Goal: Transaction & Acquisition: Purchase product/service

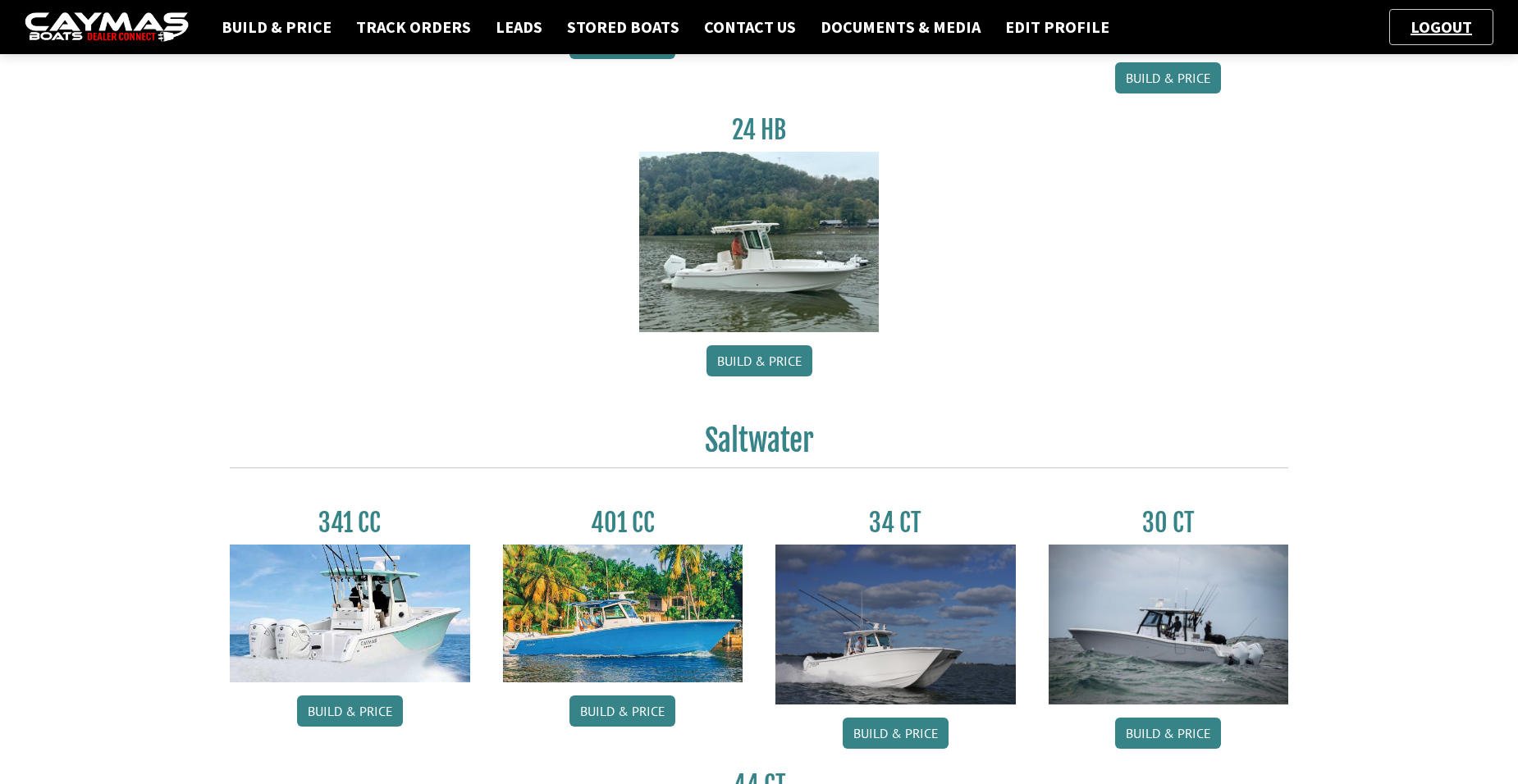
scroll to position [410, 0]
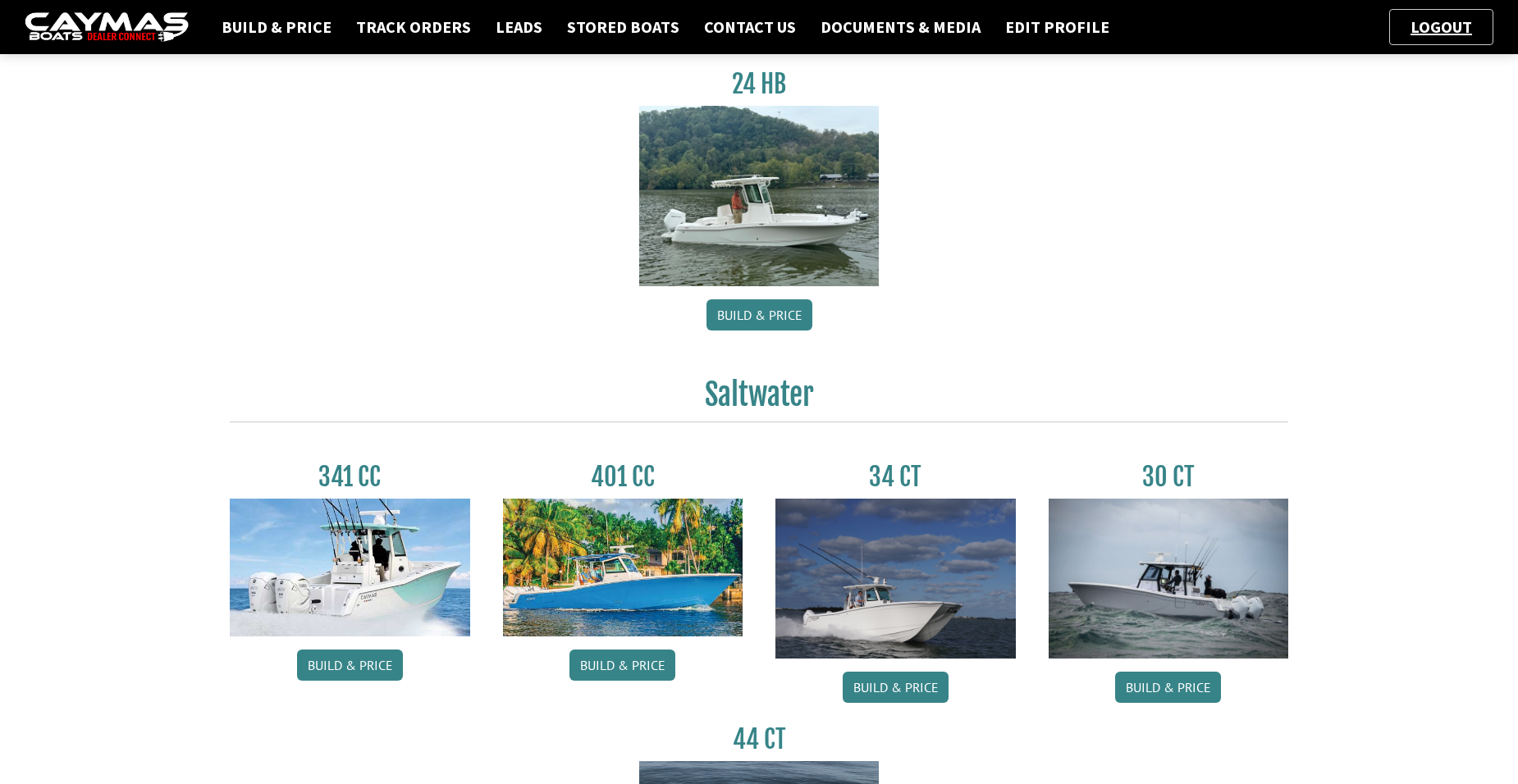
click at [342, 564] on img at bounding box center [350, 568] width 240 height 138
click at [338, 666] on link "Build & Price" at bounding box center [350, 665] width 106 height 31
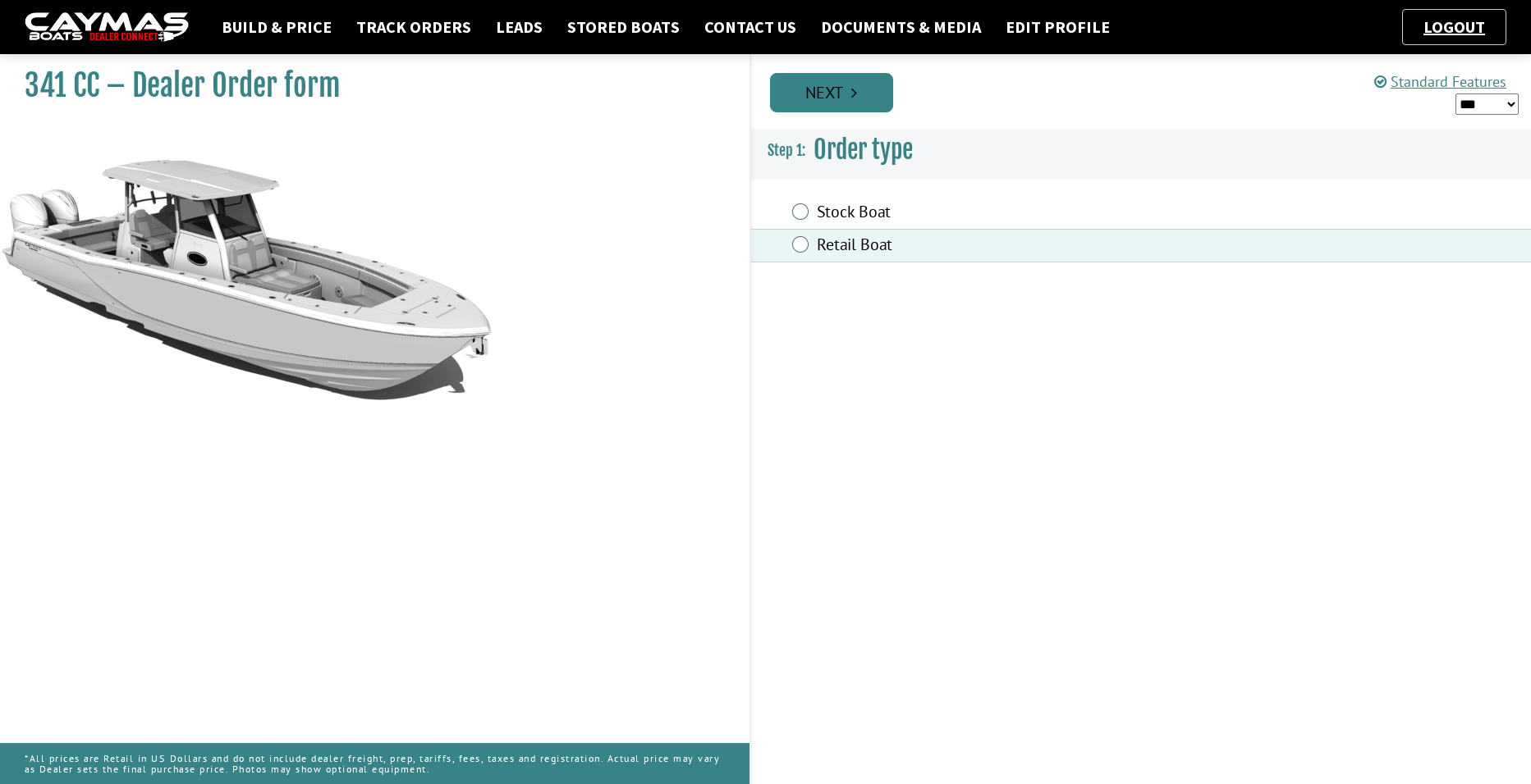
click at [851, 102] on link "Next" at bounding box center [831, 93] width 123 height 39
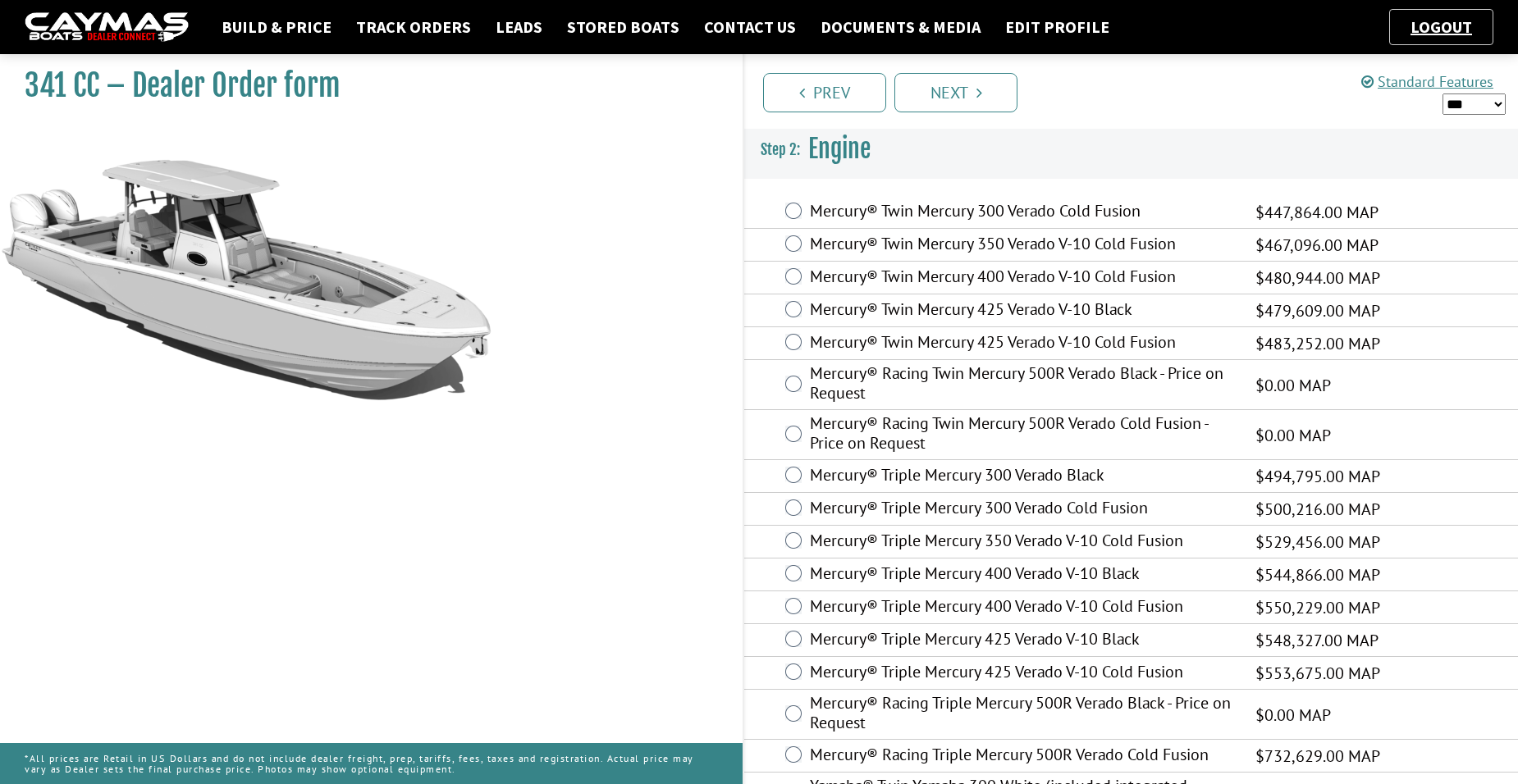
click at [1479, 100] on select "*** ****** ******" at bounding box center [1475, 104] width 63 height 21
select select "*"
click at [1443, 94] on select "*** ****** ******" at bounding box center [1475, 104] width 63 height 21
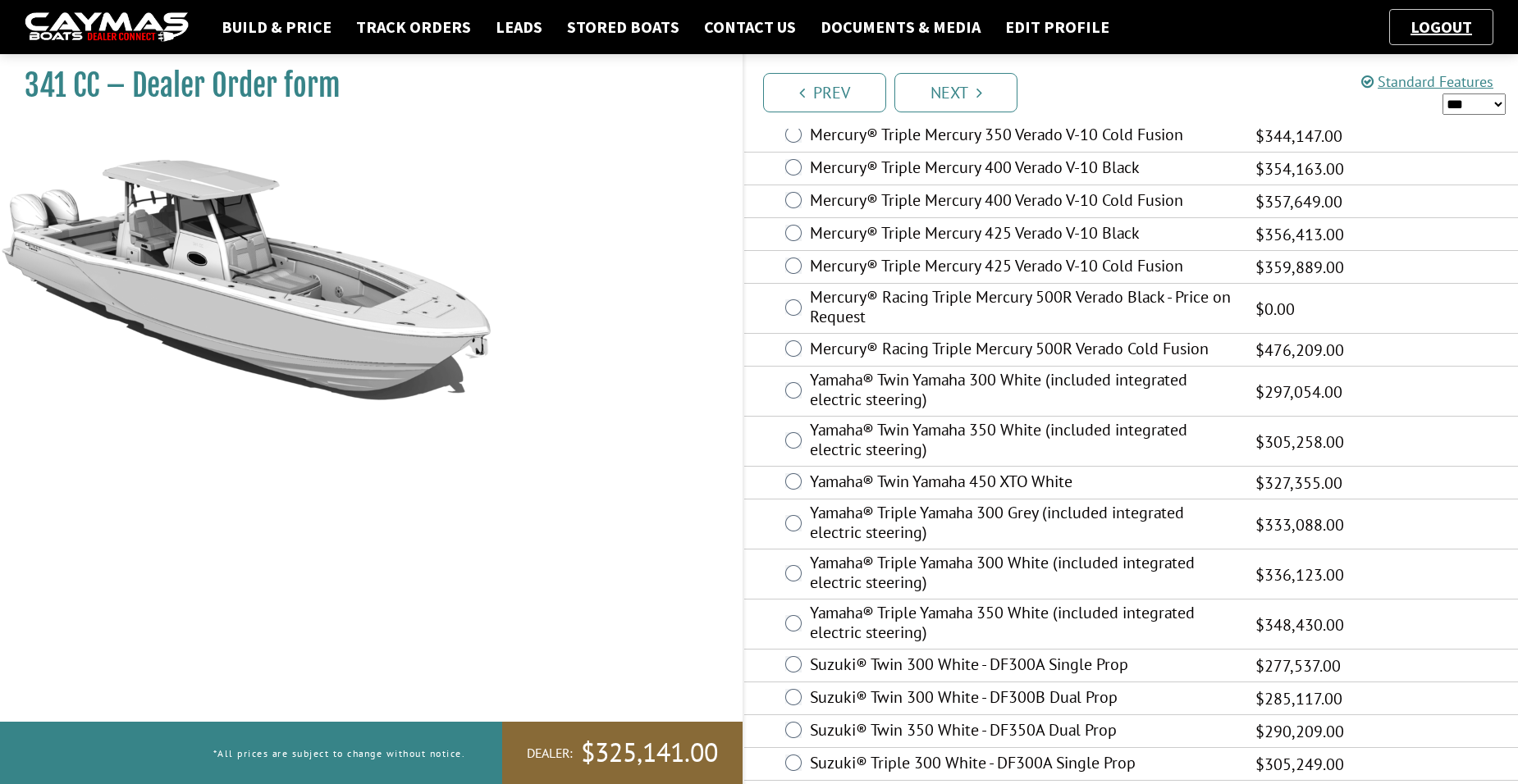
scroll to position [483, 0]
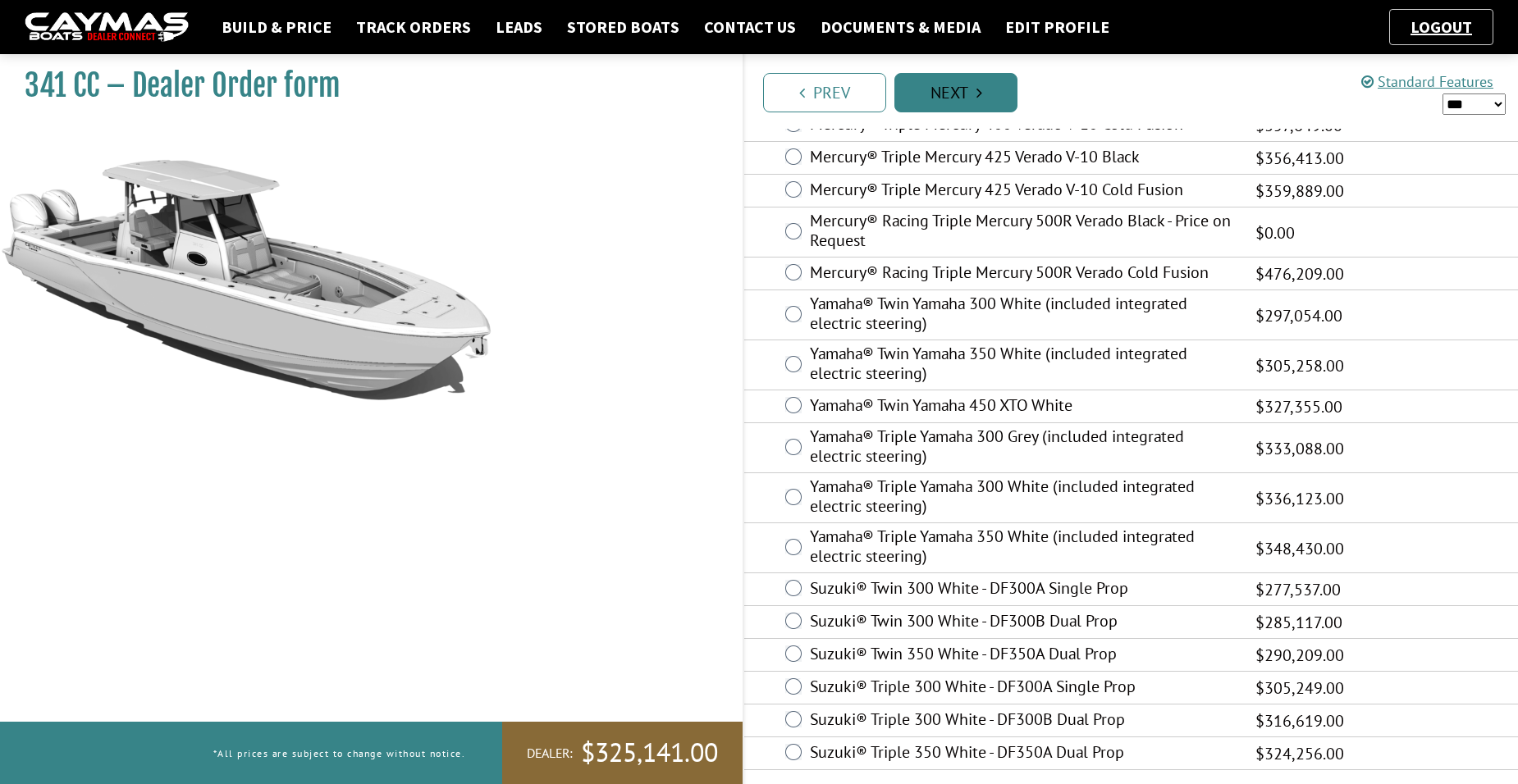
click at [992, 102] on link "Next" at bounding box center [956, 93] width 123 height 39
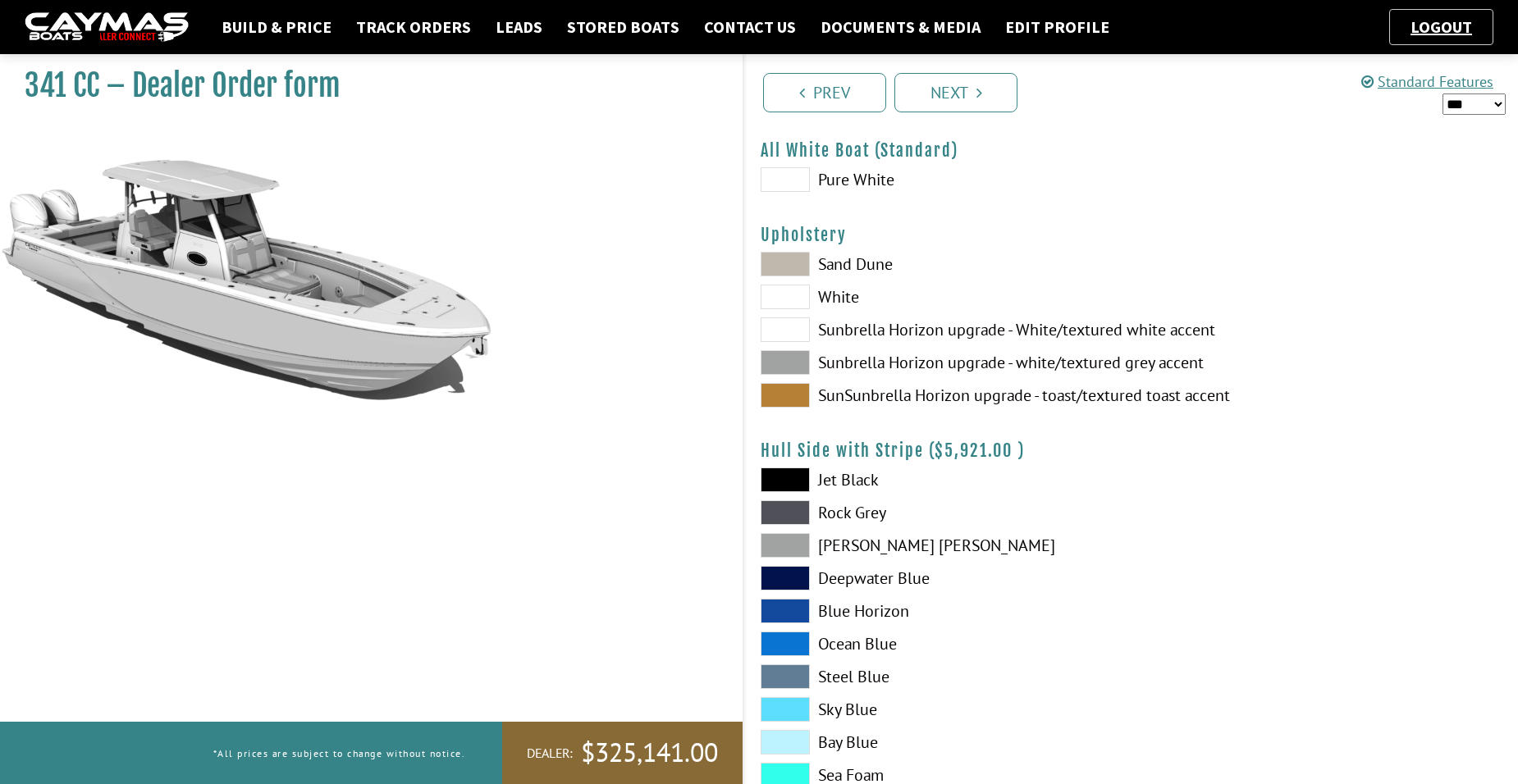
scroll to position [0, 0]
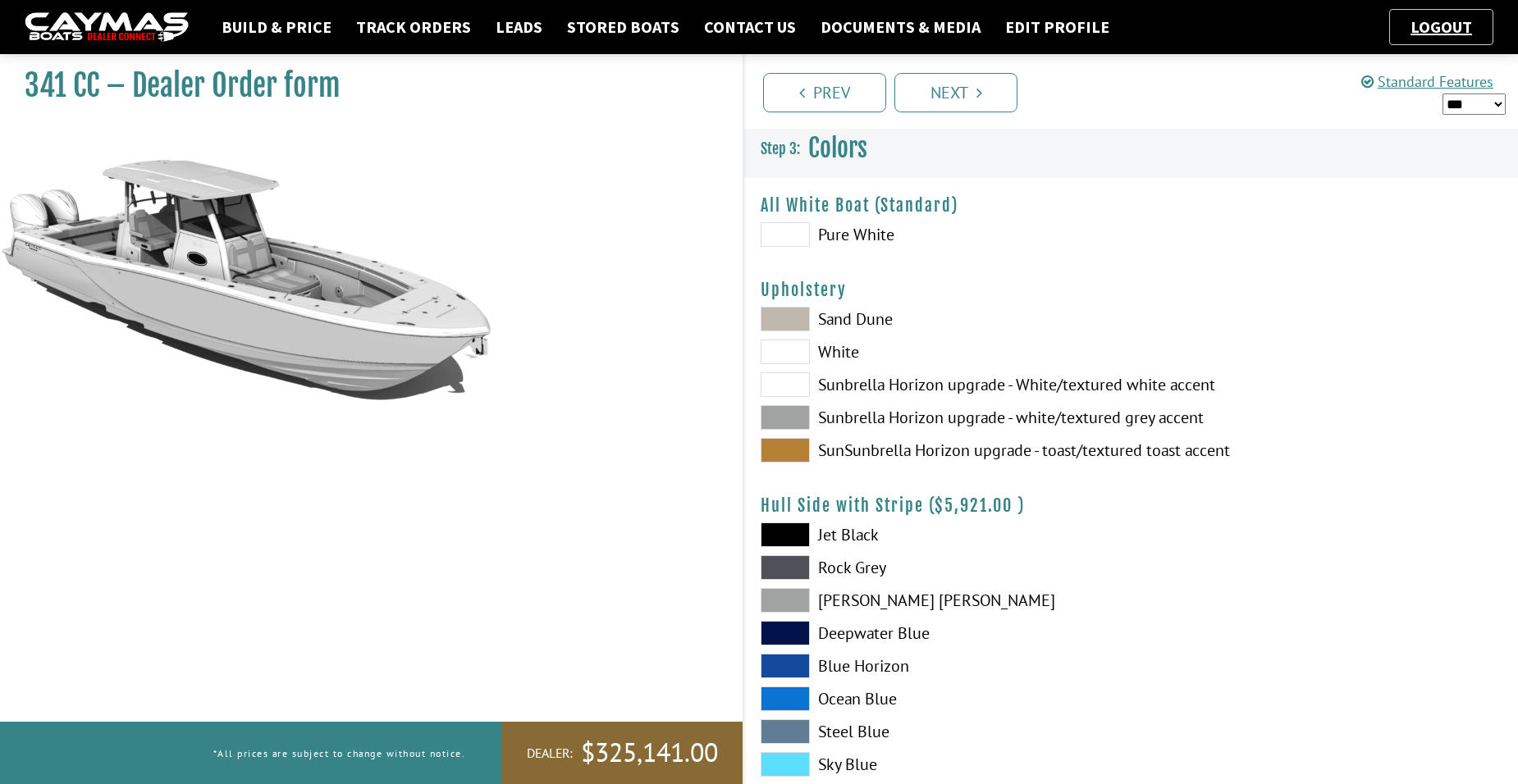
click at [798, 449] on span at bounding box center [786, 450] width 49 height 25
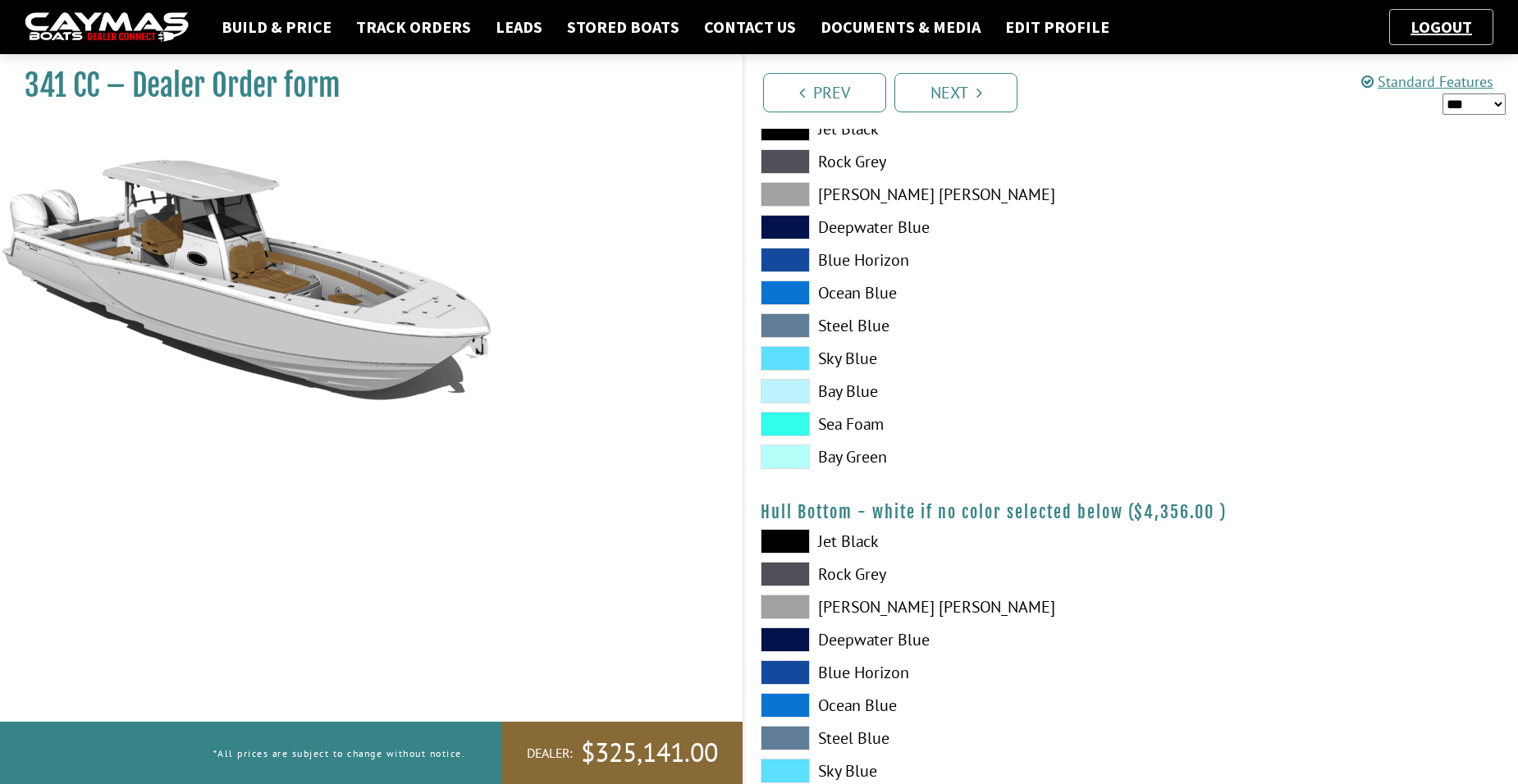
scroll to position [821, 0]
click at [782, 261] on span at bounding box center [786, 258] width 49 height 25
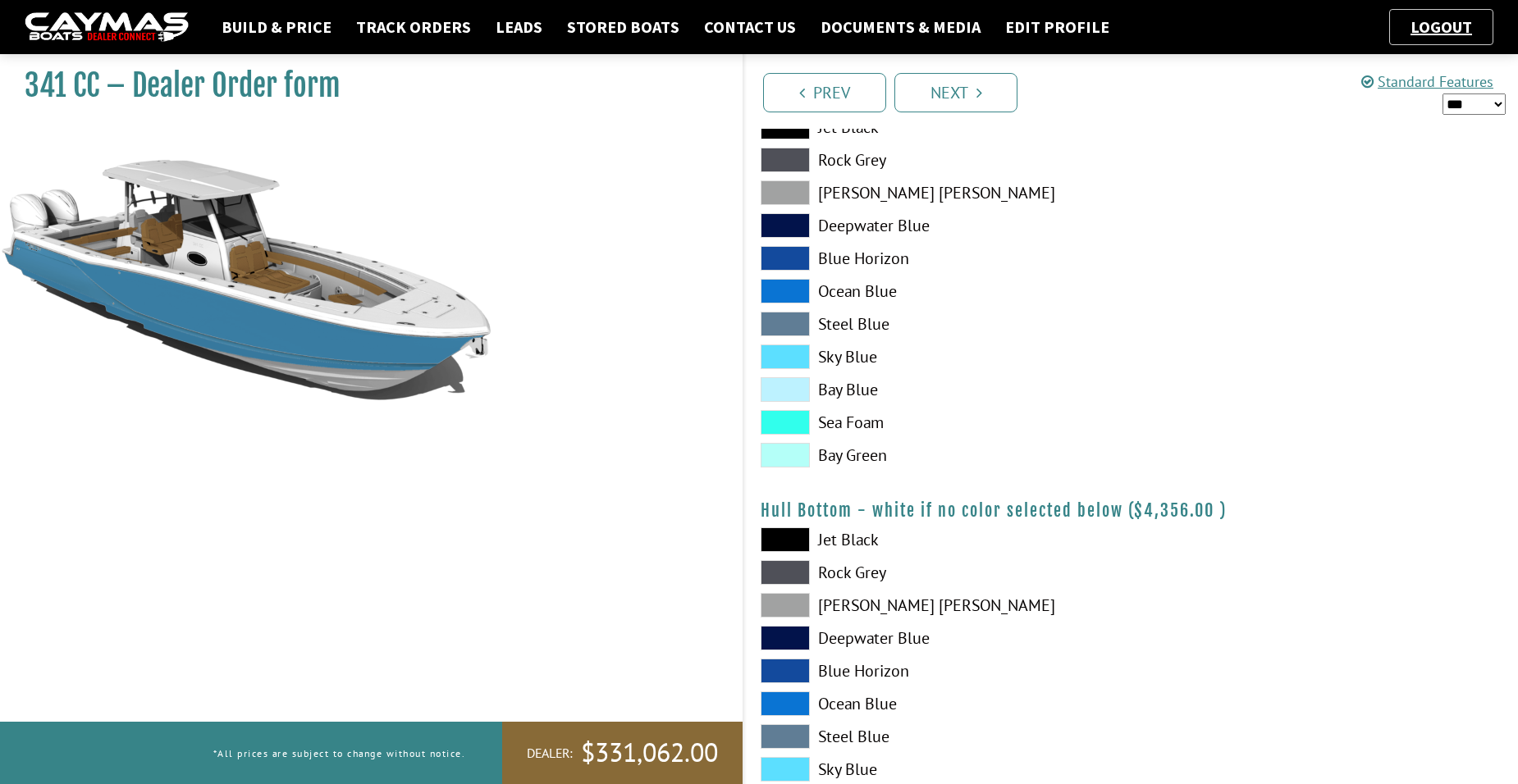
click at [791, 669] on span at bounding box center [786, 671] width 49 height 25
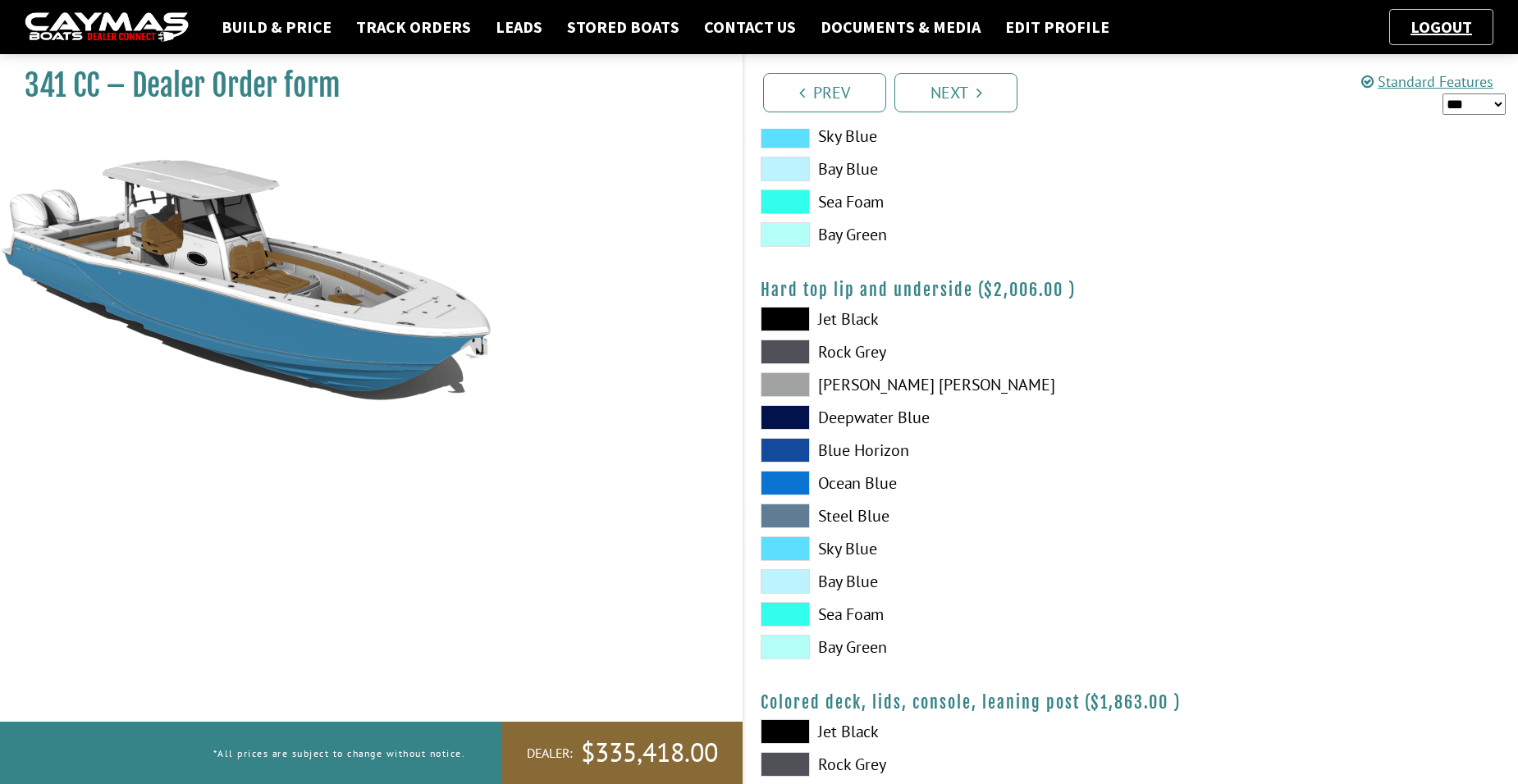
scroll to position [1559, 0]
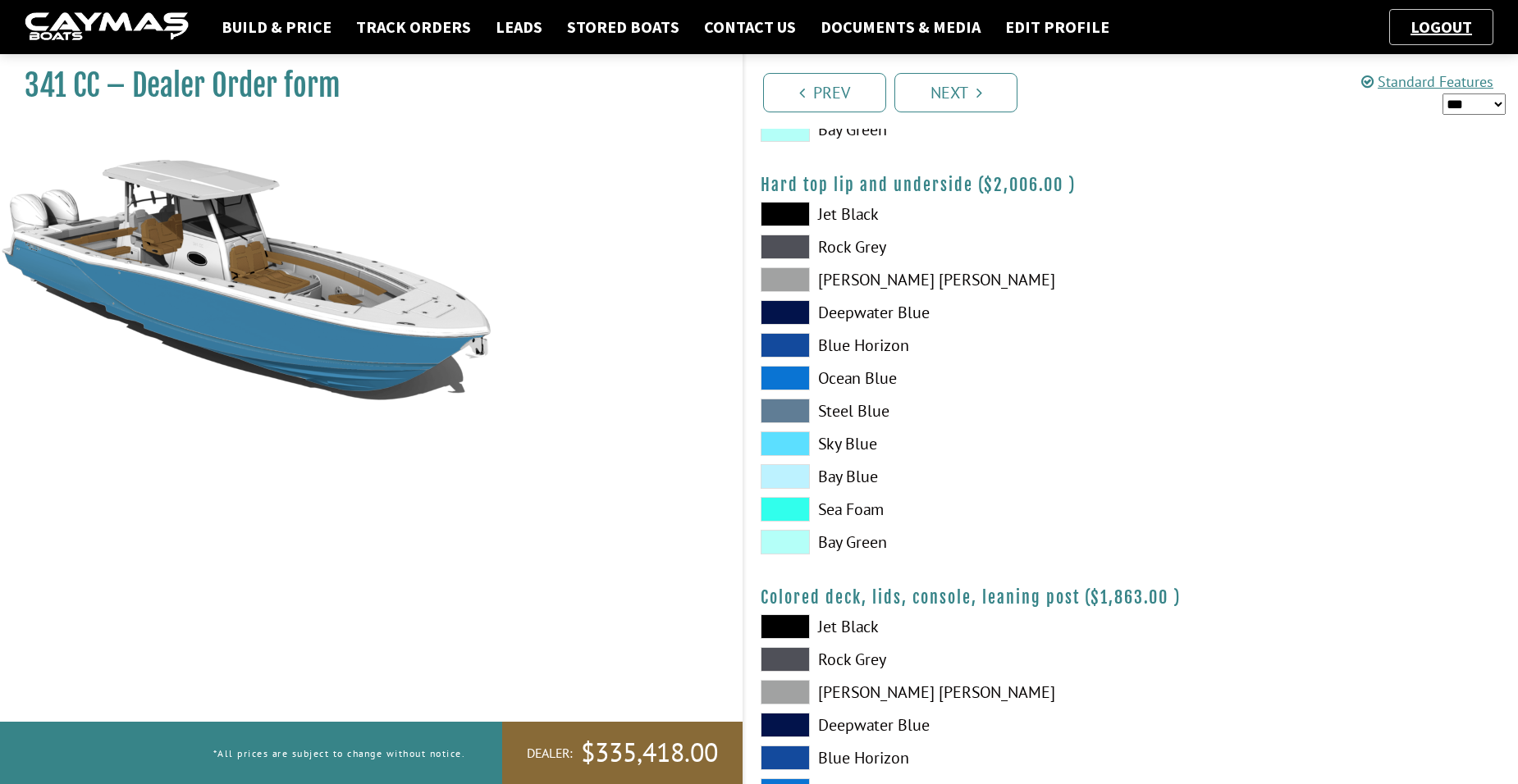
click at [785, 378] on span at bounding box center [786, 378] width 49 height 25
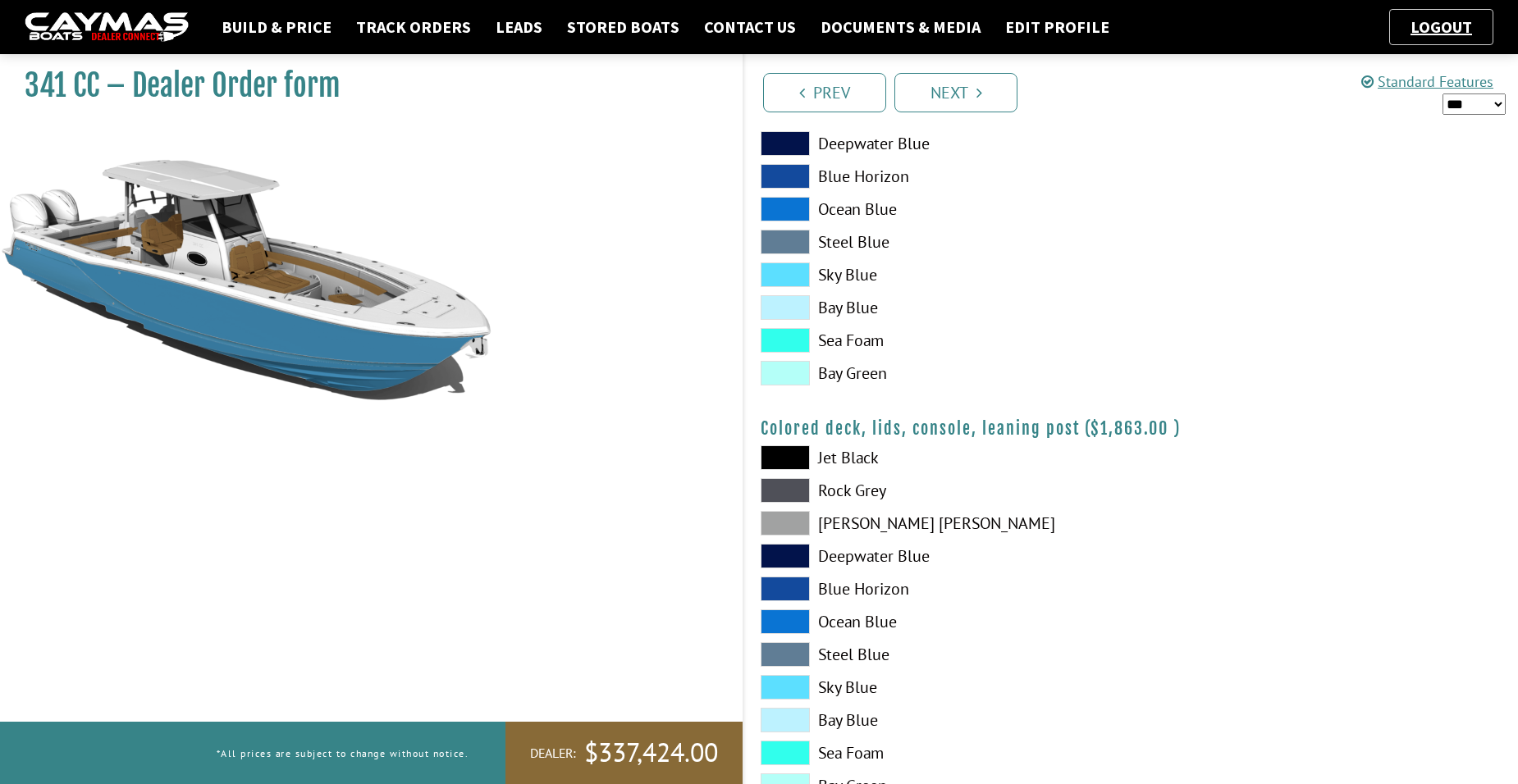
scroll to position [1789, 0]
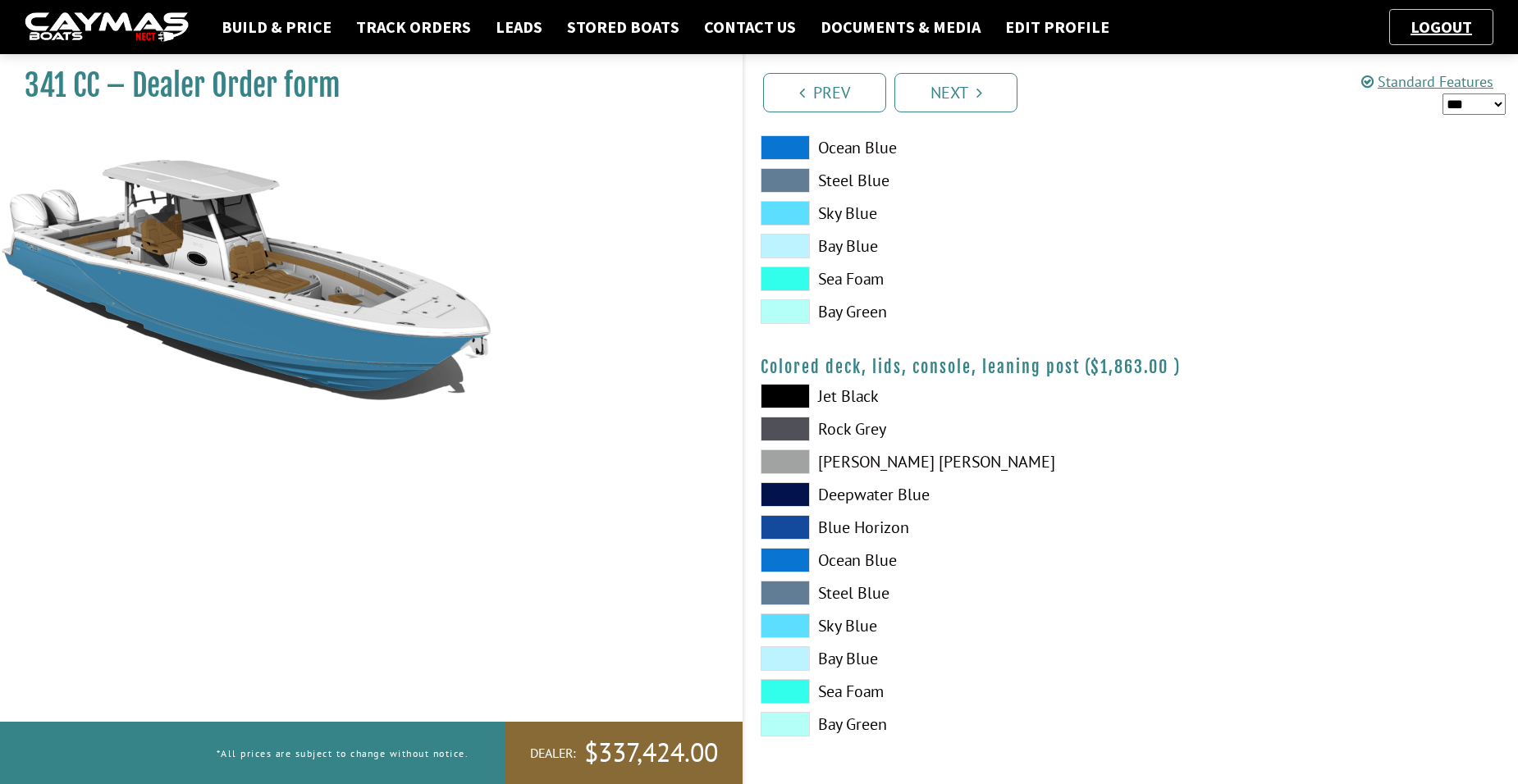
click at [782, 594] on span at bounding box center [786, 592] width 49 height 25
click at [979, 96] on icon "Pagination" at bounding box center [979, 92] width 6 height 16
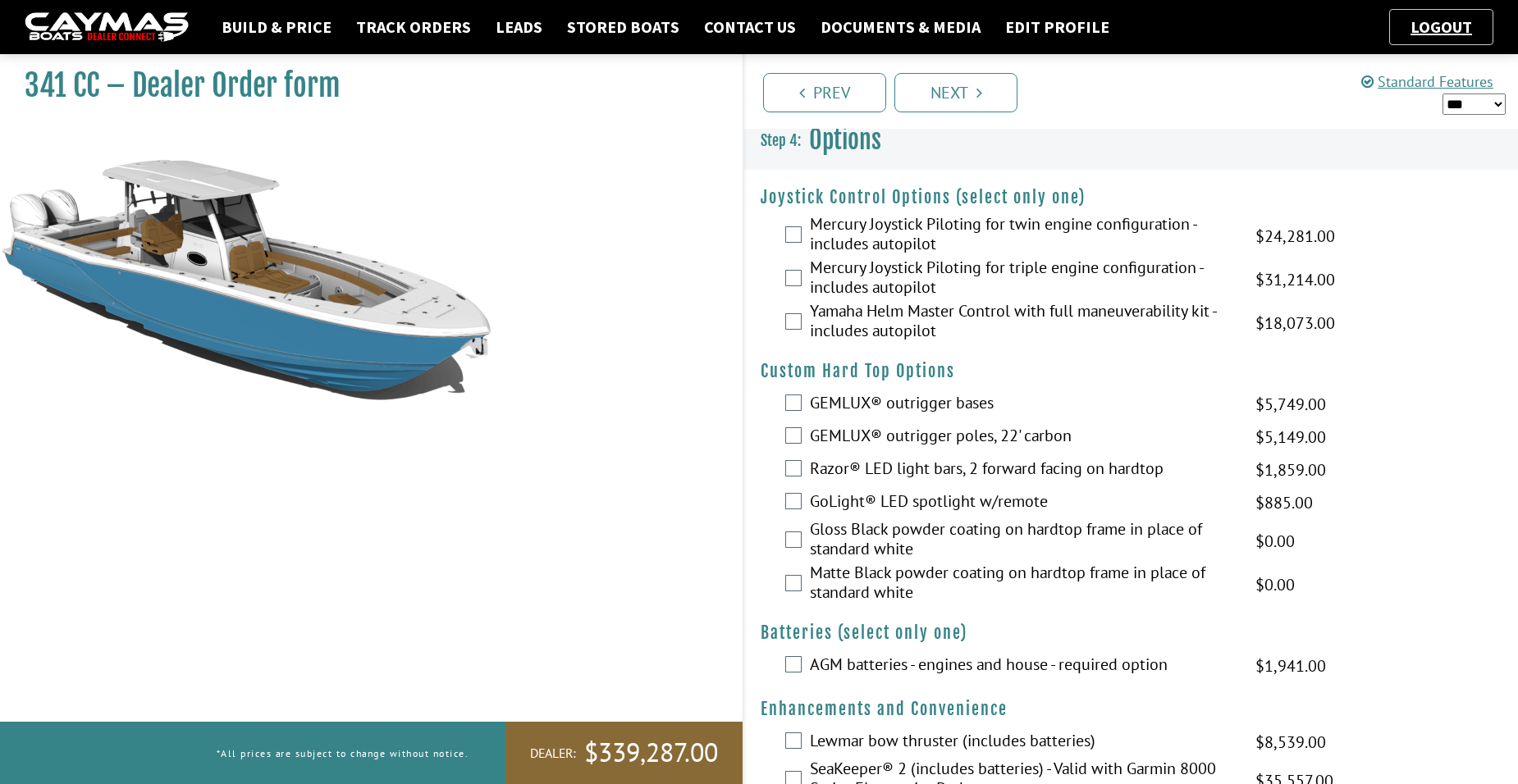
scroll to position [0, 0]
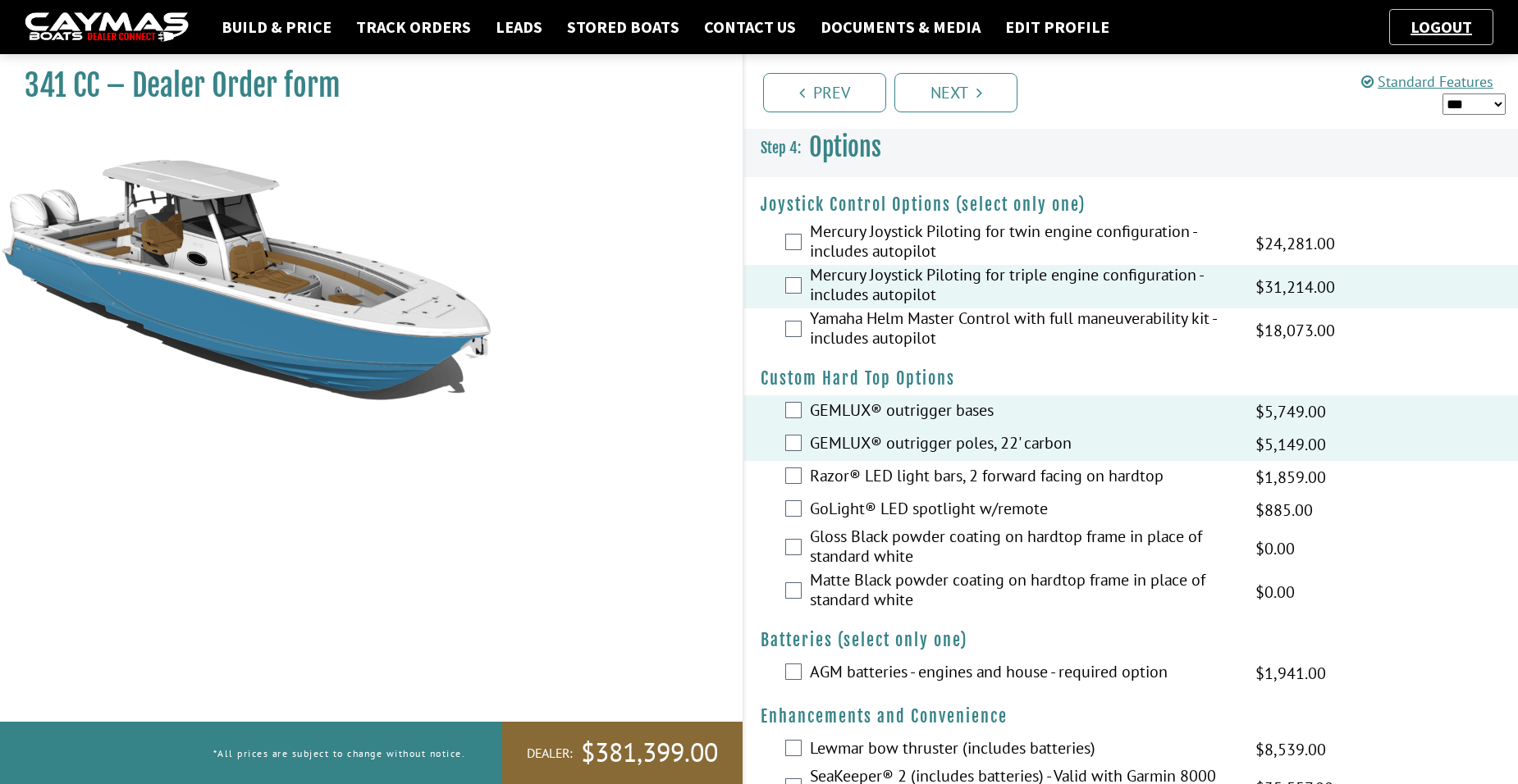
click at [791, 466] on div "Razor® LED light bars, 2 forward facing on hardtop $3,098.00 MAP $3,098.00 MSRP…" at bounding box center [1131, 478] width 774 height 33
click at [789, 581] on div "Matte Black powder coating on hardtop frame in place of standard white $0.00 MA…" at bounding box center [1131, 592] width 774 height 43
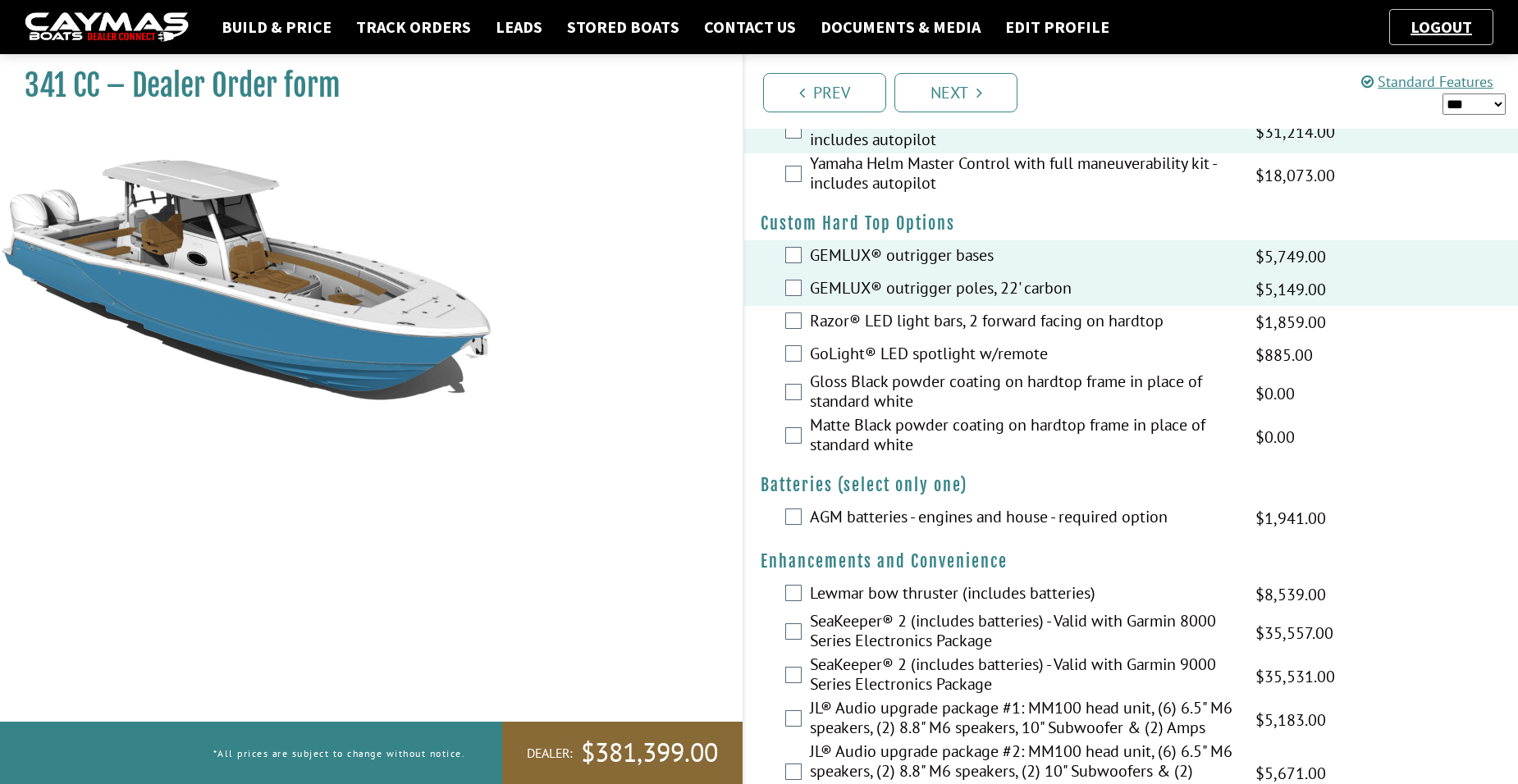
scroll to position [164, 0]
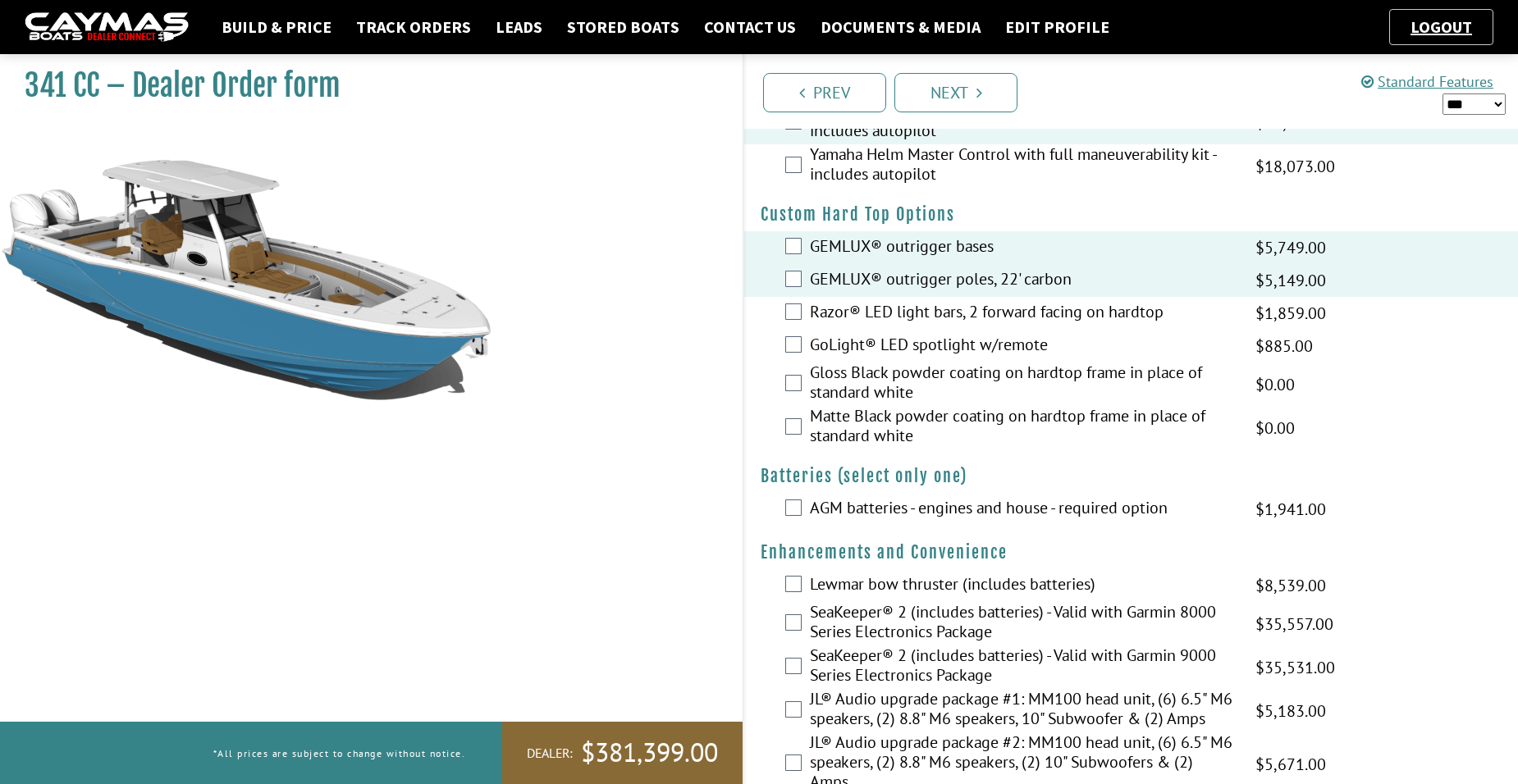
click at [795, 520] on div "AGM batteries - engines and house - required option $3,235.00 MAP $3,235.00 MSR…" at bounding box center [1131, 509] width 774 height 33
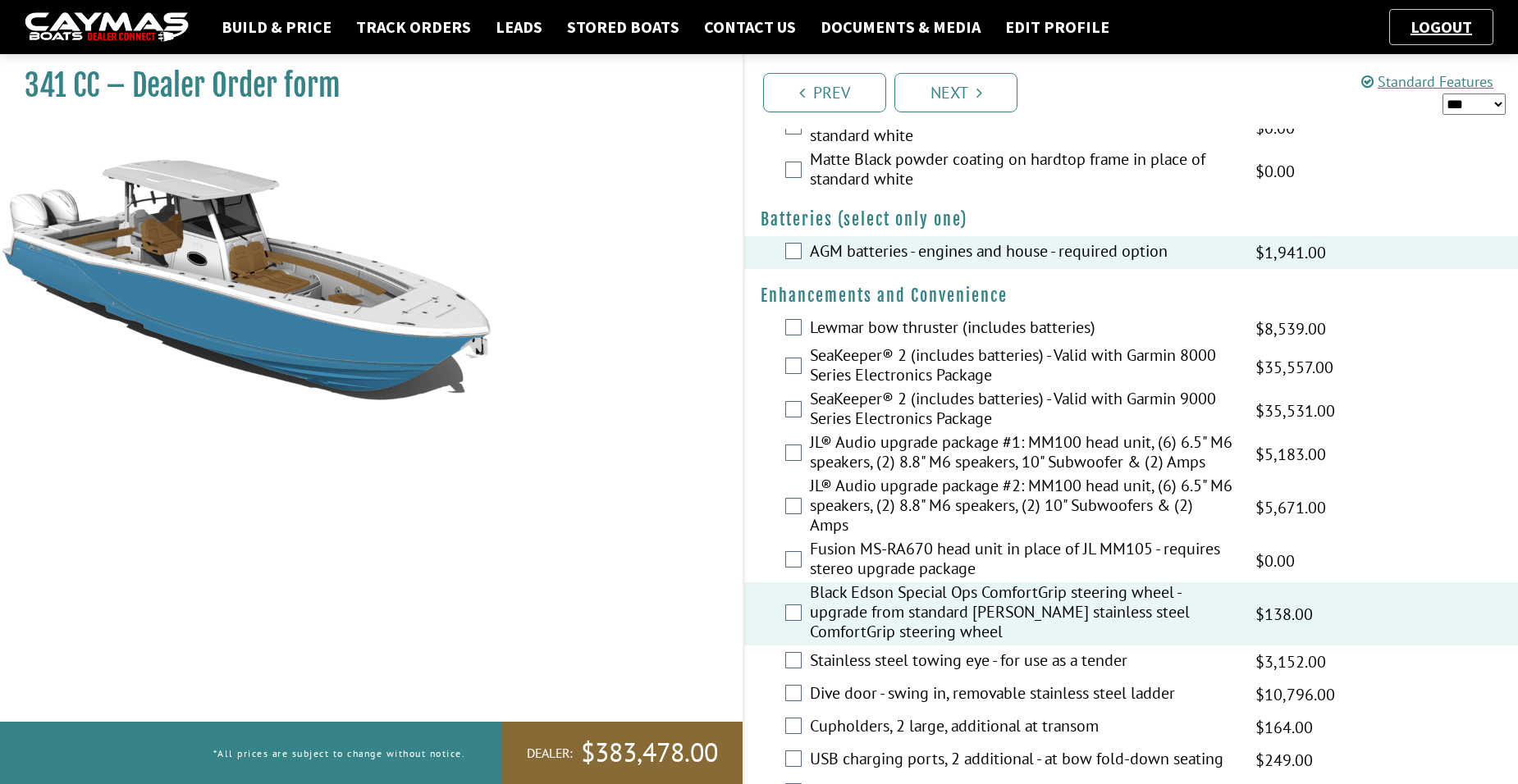
scroll to position [492, 0]
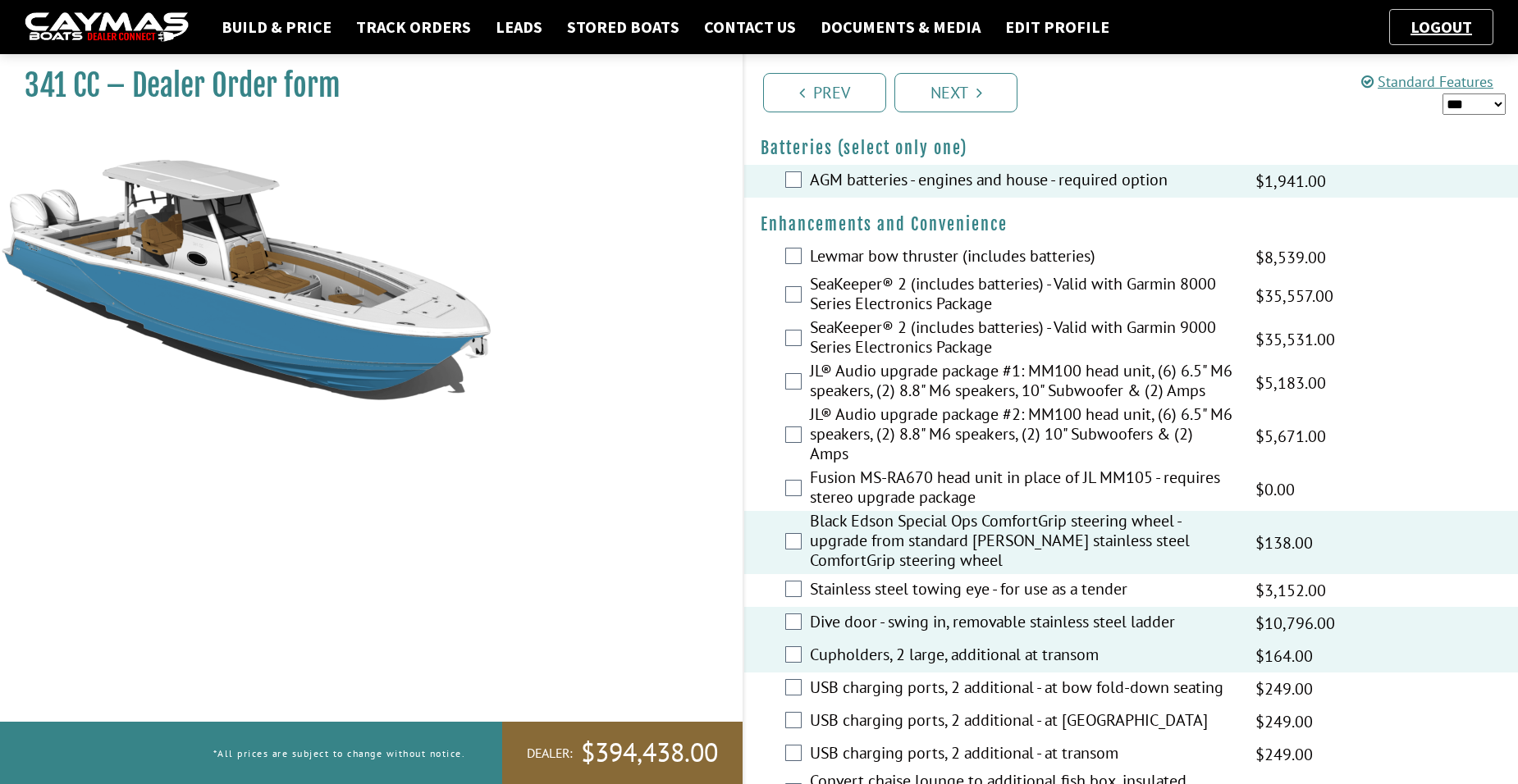
click at [801, 687] on div "USB charging ports, 2 additional - at bow fold-down seating $415.00 MAP $415.00…" at bounding box center [1131, 689] width 774 height 33
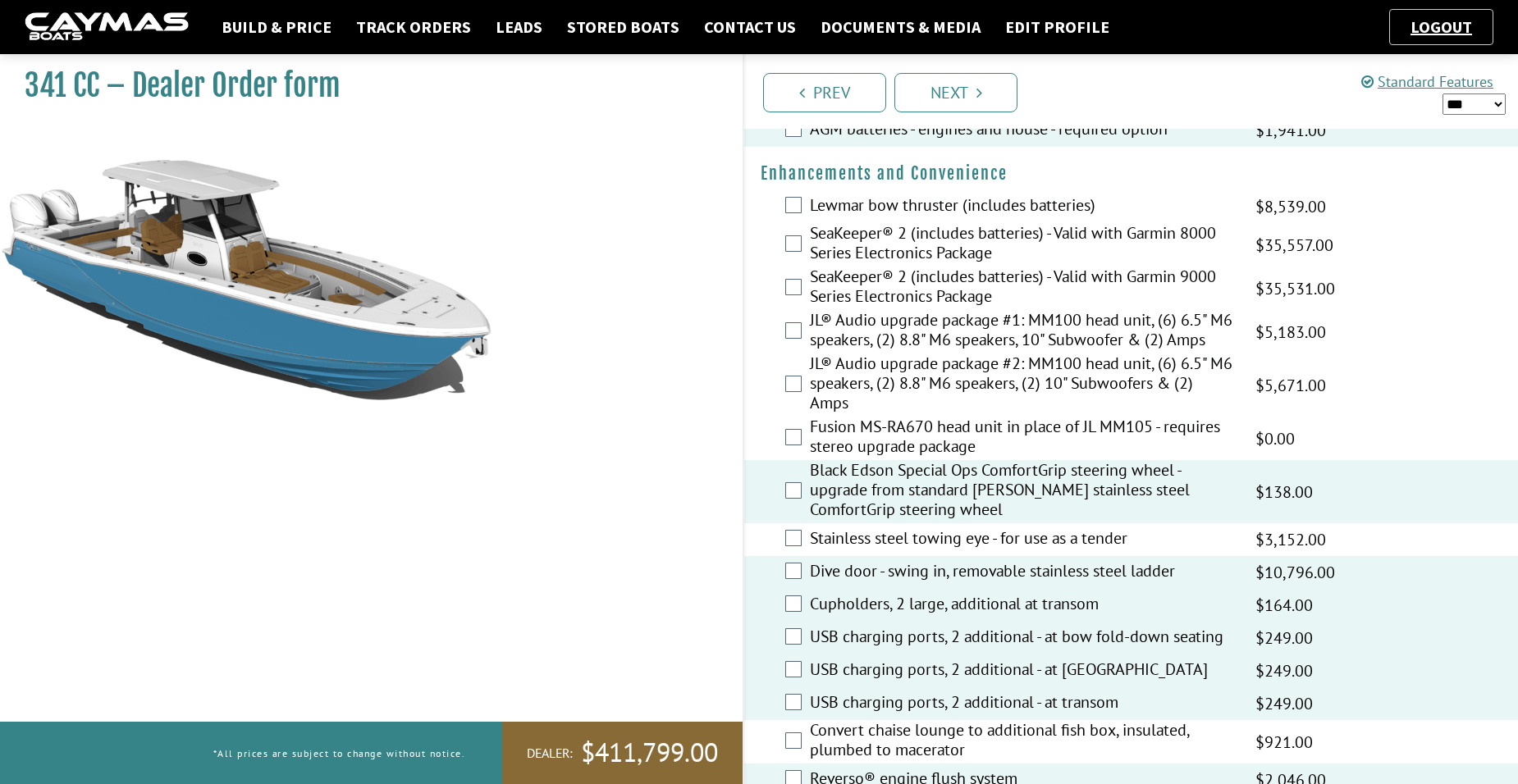
scroll to position [284, 0]
